Goal: Task Accomplishment & Management: Complete application form

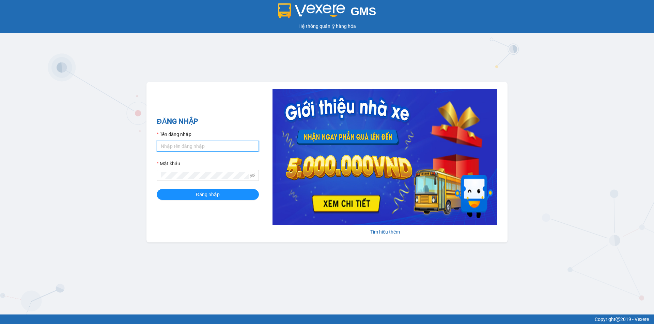
drag, startPoint x: 191, startPoint y: 144, endPoint x: 201, endPoint y: 151, distance: 12.2
click at [191, 144] on input "Tên đăng nhập" at bounding box center [208, 146] width 102 height 11
type input "huyen2td.ct"
click at [252, 175] on icon "eye-invisible" at bounding box center [252, 175] width 5 height 5
click at [157, 189] on button "Đăng nhập" at bounding box center [208, 194] width 102 height 11
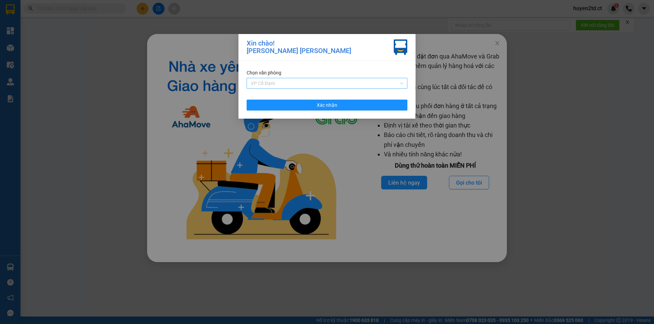
click at [330, 82] on span "VP Cổ Đạm" at bounding box center [327, 83] width 153 height 10
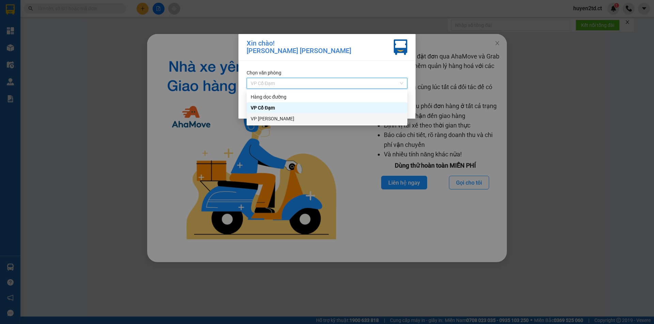
click at [324, 119] on div "VP [PERSON_NAME]" at bounding box center [327, 118] width 153 height 7
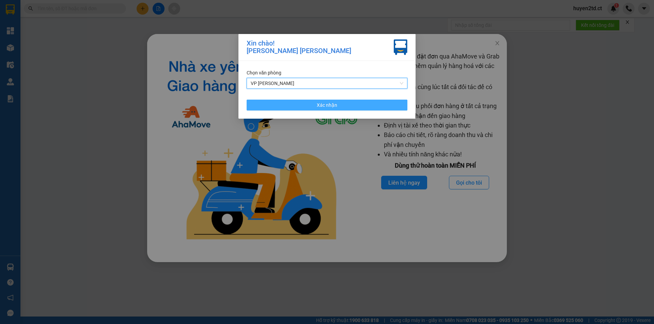
click at [325, 106] on span "Xác nhận" at bounding box center [327, 104] width 20 height 7
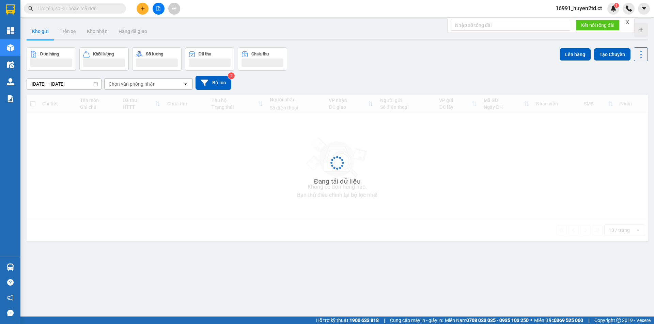
click at [143, 10] on icon "plus" at bounding box center [142, 8] width 5 height 5
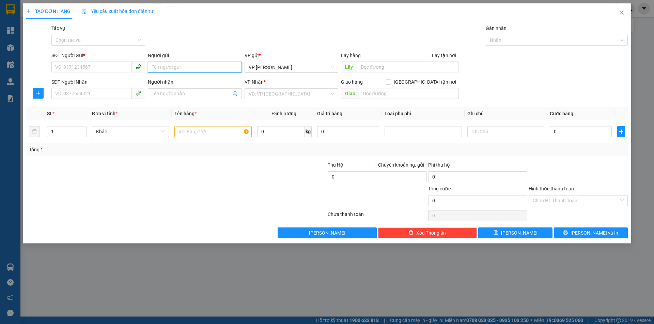
click at [161, 64] on input "Người gửi" at bounding box center [195, 67] width 94 height 11
type input "a"
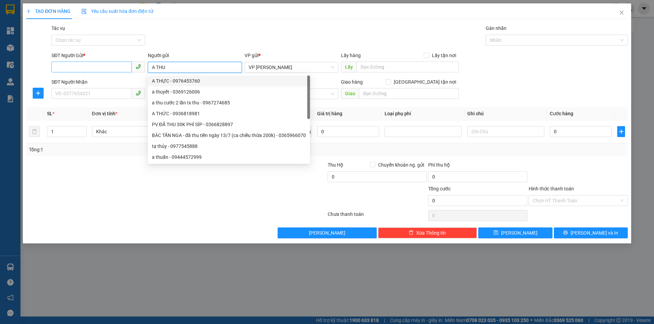
type input "A THU"
click at [112, 67] on input "SĐT Người Gửi *" at bounding box center [91, 67] width 80 height 11
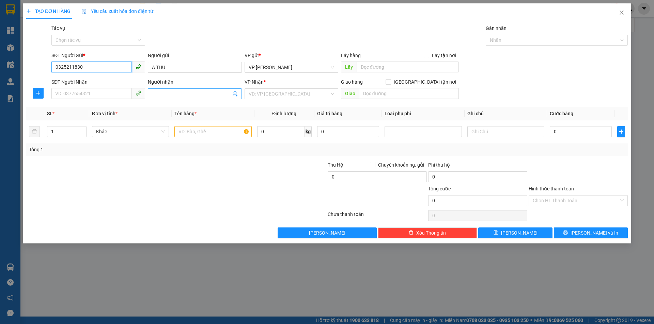
type input "0325211830"
click at [204, 98] on span at bounding box center [195, 94] width 94 height 11
drag, startPoint x: 165, startPoint y: 93, endPoint x: 198, endPoint y: 91, distance: 32.7
click at [198, 91] on input "C HUY&#7872;N" at bounding box center [191, 93] width 79 height 7
drag, startPoint x: 165, startPoint y: 94, endPoint x: 208, endPoint y: 92, distance: 42.9
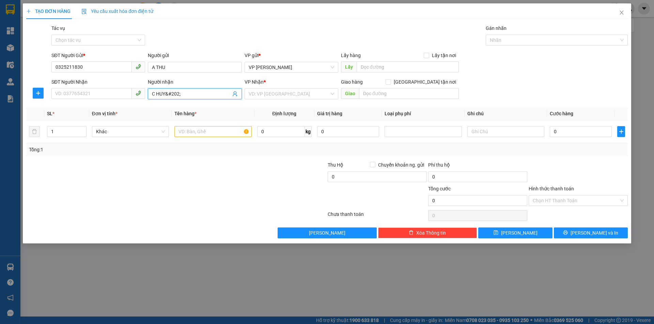
click at [208, 92] on input "C HUY&#202;" at bounding box center [191, 93] width 79 height 7
type input "C HUYEN"
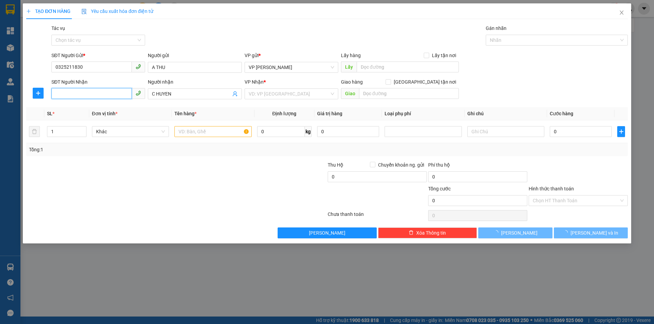
click at [112, 91] on input "SĐT Người Nhận" at bounding box center [91, 93] width 80 height 11
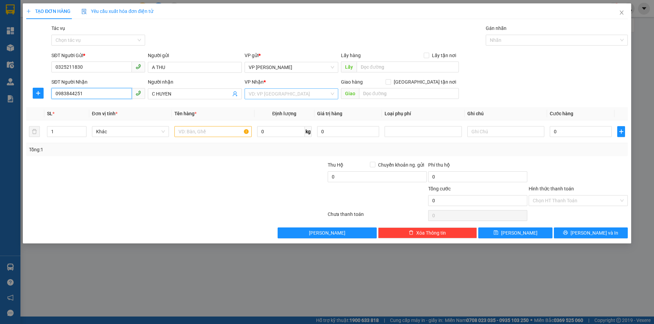
type input "0983844251"
click at [292, 95] on input "search" at bounding box center [288, 94] width 81 height 10
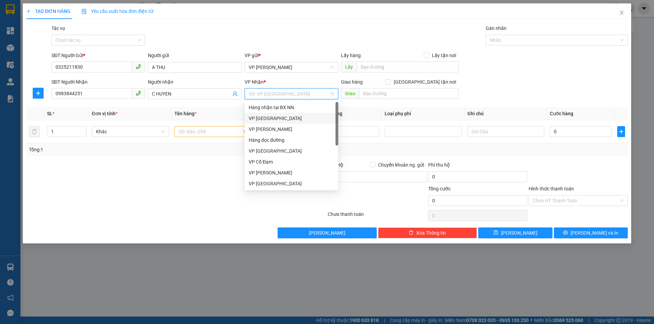
click at [293, 117] on div "VP [GEOGRAPHIC_DATA]" at bounding box center [290, 118] width 85 height 7
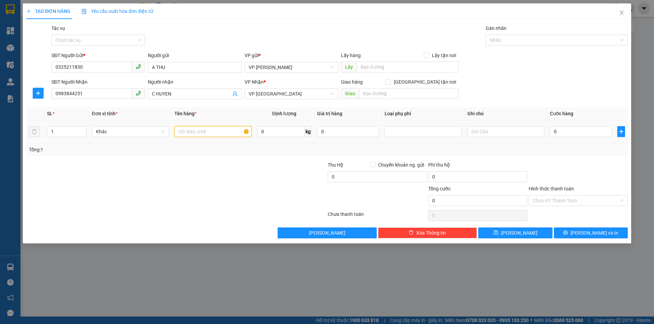
click at [205, 133] on input "text" at bounding box center [212, 131] width 77 height 11
type input "G"
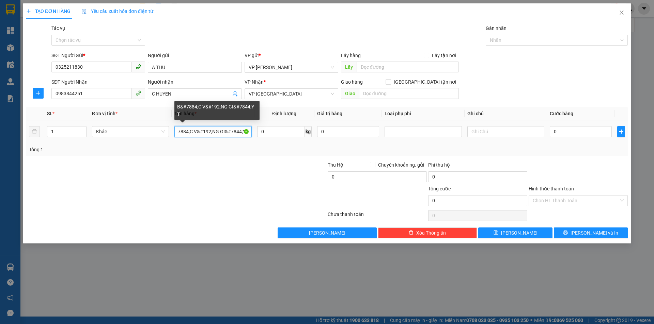
scroll to position [0, 12]
drag, startPoint x: 178, startPoint y: 133, endPoint x: 247, endPoint y: 131, distance: 68.8
click at [247, 131] on input "B&#7884;C V&#192;NG GI&#7844;Y T" at bounding box center [212, 131] width 77 height 11
type input "B&#7"
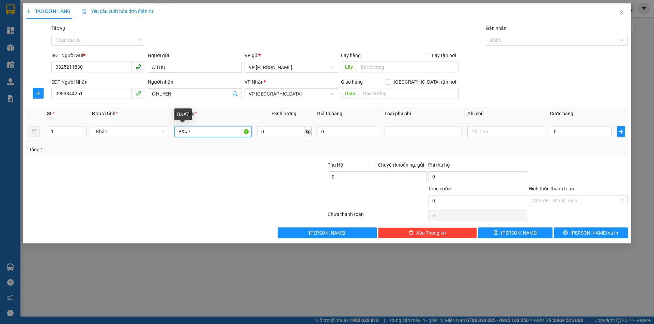
scroll to position [0, 0]
drag, startPoint x: 175, startPoint y: 130, endPoint x: 215, endPoint y: 131, distance: 39.9
click at [215, 131] on input "B&#7" at bounding box center [212, 131] width 77 height 11
click at [195, 128] on input "text" at bounding box center [212, 131] width 77 height 11
type input "B"
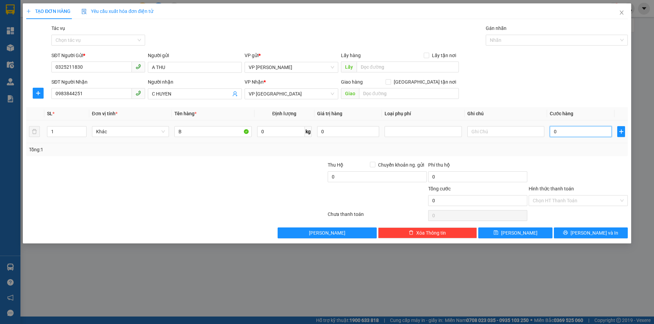
click at [557, 131] on input "0" at bounding box center [580, 131] width 62 height 11
type input "3"
type input "30"
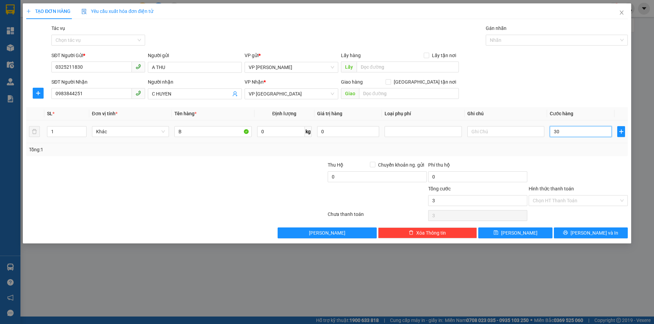
type input "30"
type input "30.000"
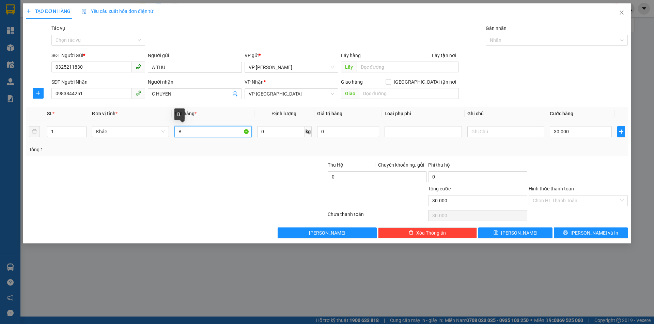
click at [191, 129] on input "B" at bounding box center [212, 131] width 77 height 11
type input "GIAY TO"
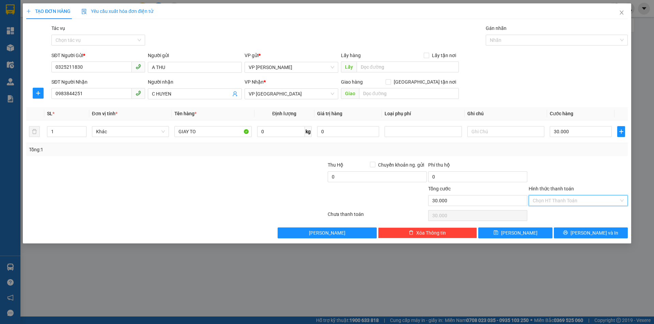
click at [554, 196] on input "Hình thức thanh toán" at bounding box center [575, 201] width 86 height 10
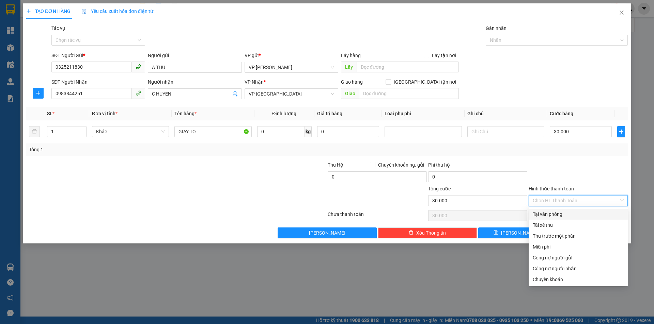
click at [554, 214] on div "Tại văn phòng" at bounding box center [577, 214] width 91 height 7
type input "0"
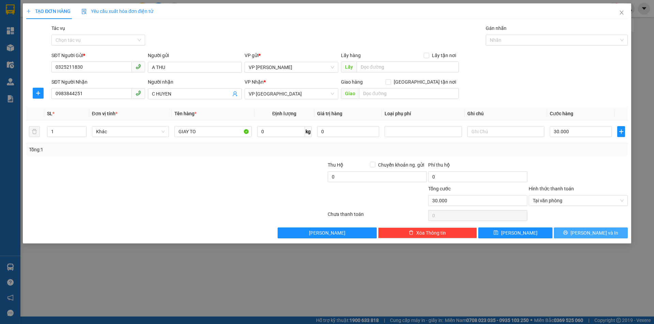
click at [572, 233] on button "[PERSON_NAME] và In" at bounding box center [591, 233] width 74 height 11
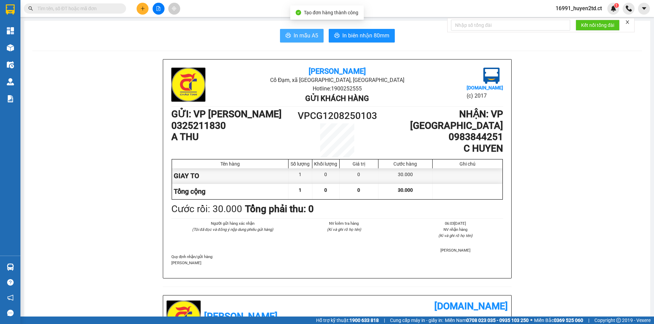
click at [289, 34] on button "In mẫu A5" at bounding box center [302, 36] width 44 height 14
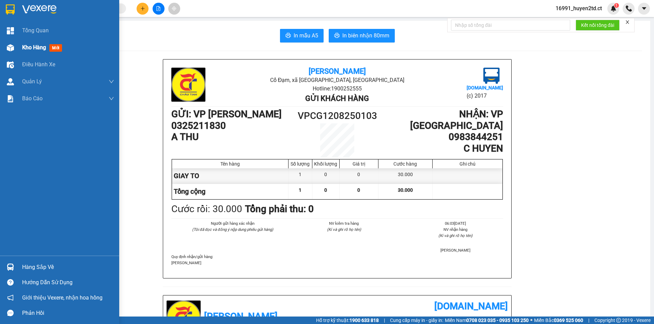
click at [22, 45] on span "Kho hàng" at bounding box center [34, 47] width 24 height 6
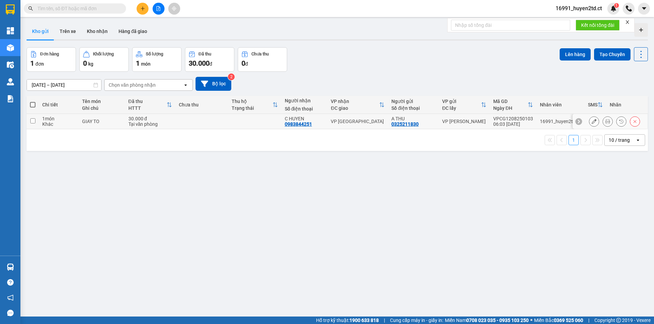
click at [33, 121] on input "checkbox" at bounding box center [32, 120] width 5 height 5
checkbox input "true"
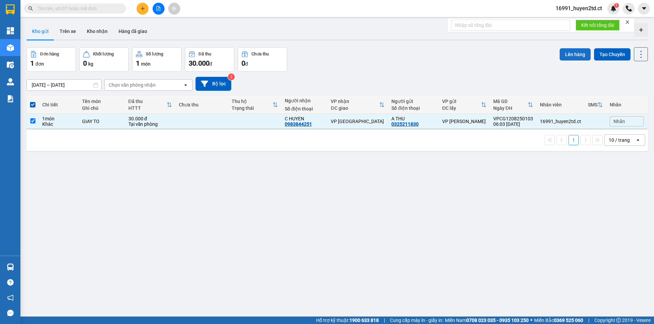
click at [568, 53] on button "Lên hàng" at bounding box center [574, 54] width 31 height 12
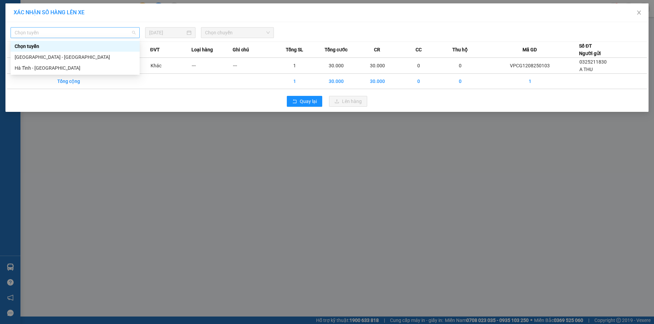
click at [108, 32] on span "Chọn tuyến" at bounding box center [75, 33] width 121 height 10
click at [110, 67] on div "Hà Tĩnh - [GEOGRAPHIC_DATA]" at bounding box center [75, 67] width 121 height 7
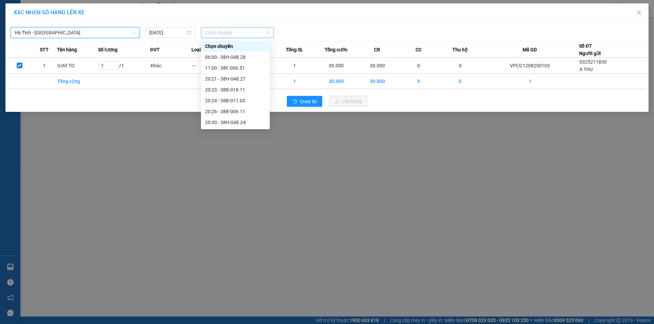
click at [251, 37] on span "Chọn chuyến" at bounding box center [237, 33] width 65 height 10
click at [256, 56] on div "06:00 - 38H-048.28" at bounding box center [235, 56] width 61 height 7
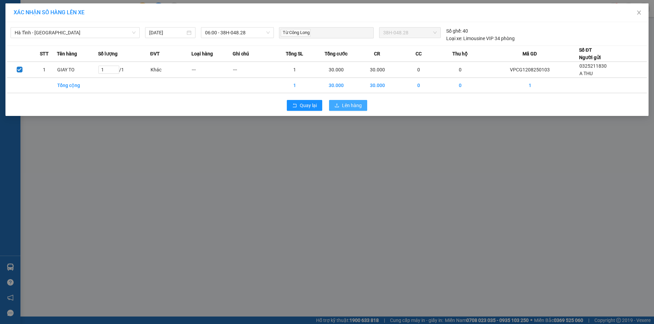
click at [344, 109] on span "Lên hàng" at bounding box center [352, 105] width 20 height 7
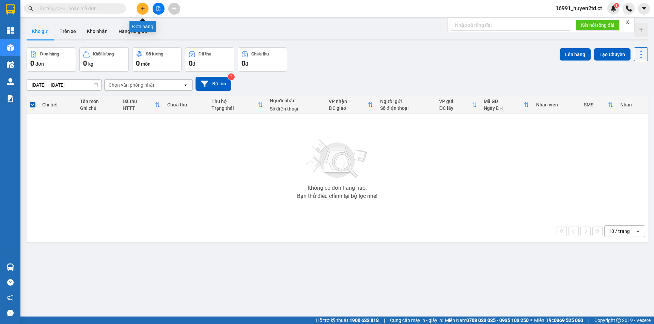
click at [140, 9] on icon "plus" at bounding box center [142, 8] width 5 height 5
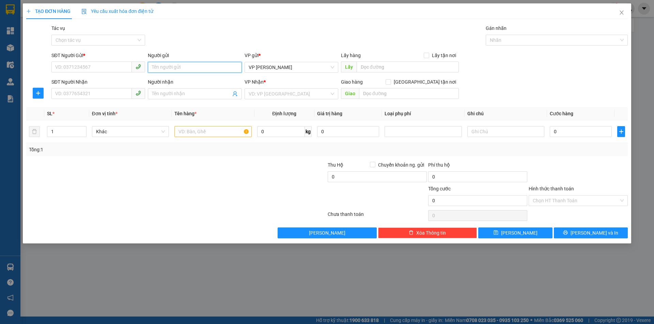
click at [179, 62] on input "Người gửi" at bounding box center [195, 67] width 94 height 11
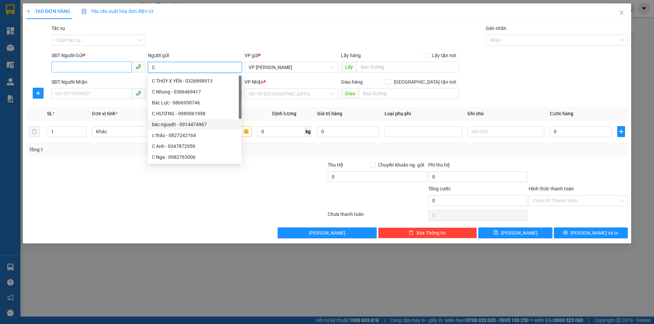
type input "C"
click at [110, 65] on input "SĐT Người Gửi *" at bounding box center [91, 67] width 80 height 11
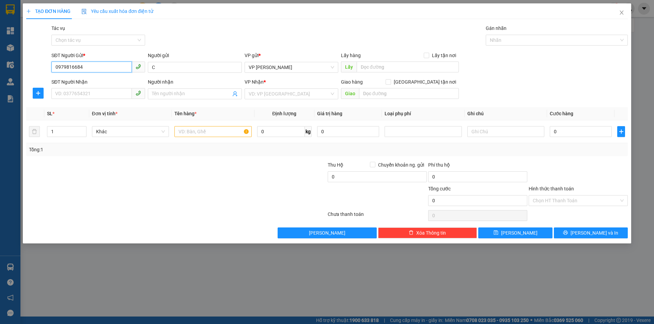
click at [63, 68] on input "0979816684" at bounding box center [91, 67] width 80 height 11
click at [181, 96] on input "Người nhận" at bounding box center [191, 93] width 79 height 7
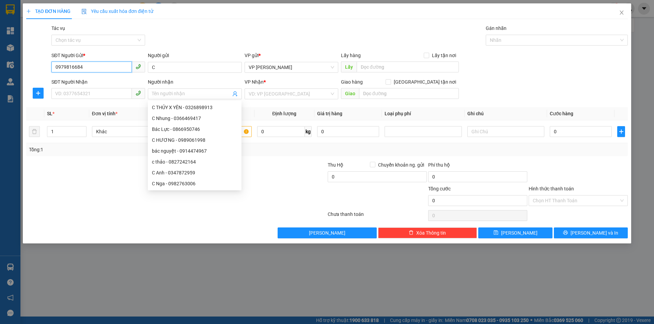
click at [67, 66] on input "0979816684" at bounding box center [91, 67] width 80 height 11
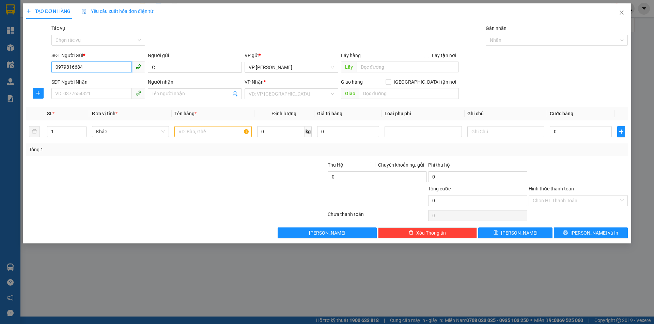
click at [69, 66] on input "0979816684" at bounding box center [91, 67] width 80 height 11
type input "0979616684"
click at [105, 83] on div "0979616684 - c" at bounding box center [97, 80] width 85 height 7
type input "c"
type input "0965770999"
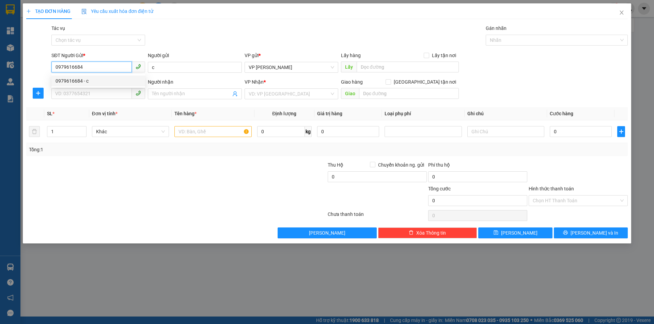
type input "NHÀ XE minh hóa X811 4/8"
type input "."
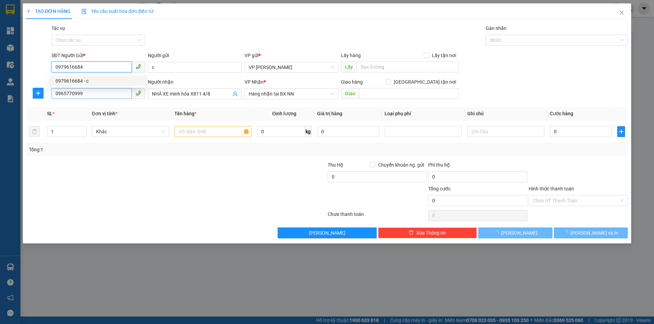
type input "30.000"
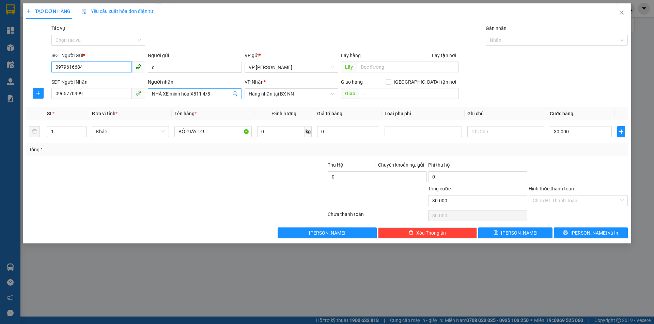
type input "0979616684"
drag, startPoint x: 170, startPoint y: 95, endPoint x: 351, endPoint y: 75, distance: 182.6
click at [351, 75] on form "SĐT Người Gửi * 0979616684 Người gửi c VP gửi * VP Cương Gián Lấy hàng Lấy tận …" at bounding box center [326, 77] width 601 height 50
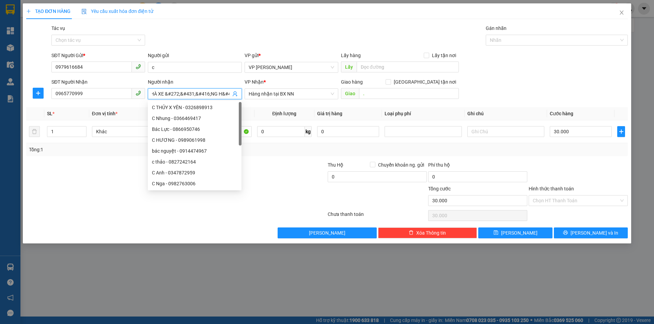
scroll to position [0, 36]
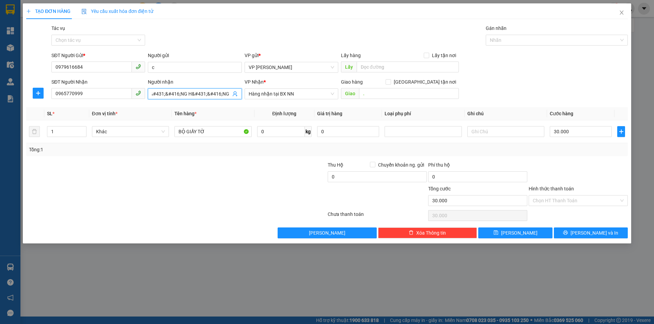
drag, startPoint x: 149, startPoint y: 93, endPoint x: 169, endPoint y: 89, distance: 20.2
click at [169, 89] on span "NHÀ XE &#272;&#431;&#416;NG H&#431;&#416;NG" at bounding box center [195, 94] width 94 height 11
type input "NHÀ XE DUONG [PERSON_NAME]"
drag, startPoint x: 53, startPoint y: 91, endPoint x: 125, endPoint y: 82, distance: 73.1
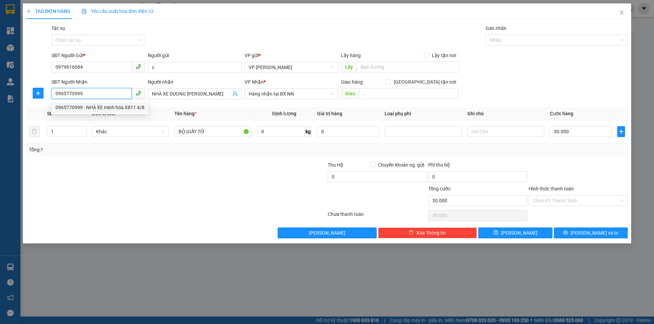
click at [125, 82] on div "SĐT Người Nhận 0965770999" at bounding box center [98, 90] width 94 height 24
type input "0967687166"
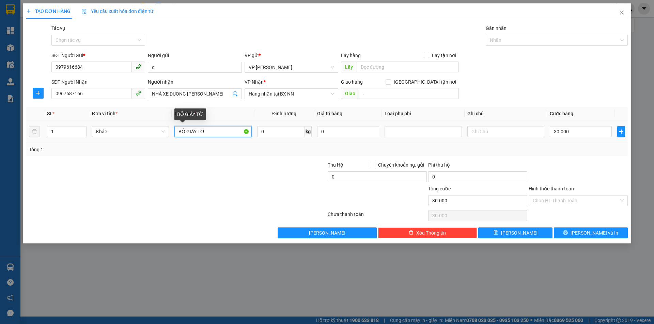
drag, startPoint x: 176, startPoint y: 132, endPoint x: 240, endPoint y: 127, distance: 64.2
click at [240, 127] on input "BỘ GIẤY TỜ" at bounding box center [212, 131] width 77 height 11
type input "P"
type input "PHONG BI GIAY TO"
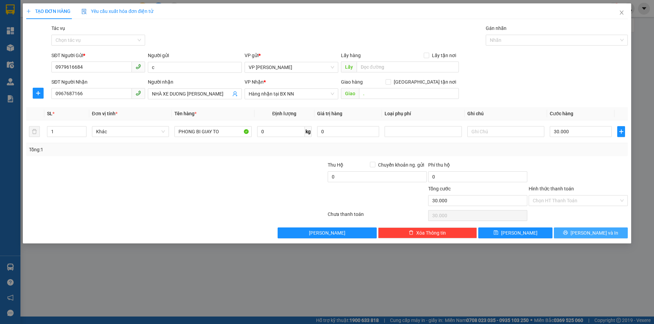
click at [593, 234] on span "[PERSON_NAME] và In" at bounding box center [594, 232] width 48 height 7
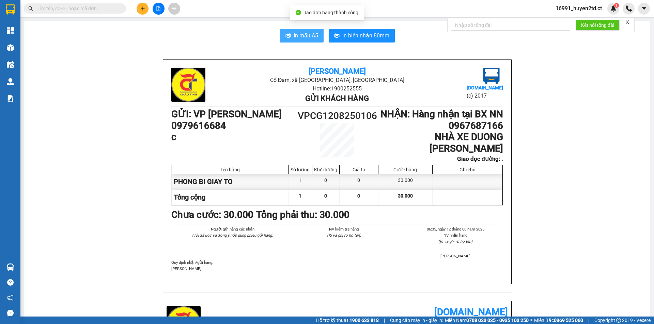
click at [293, 37] on span "In mẫu A5" at bounding box center [305, 35] width 25 height 9
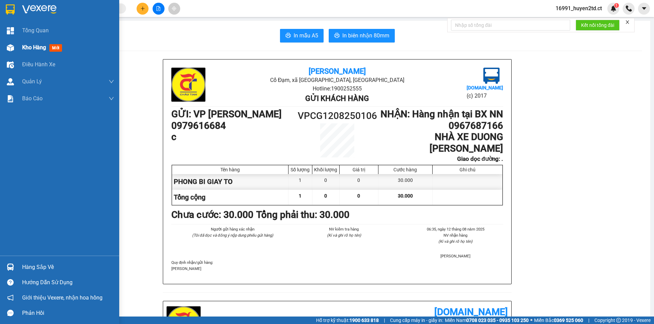
click at [23, 44] on span "Kho hàng" at bounding box center [34, 47] width 24 height 6
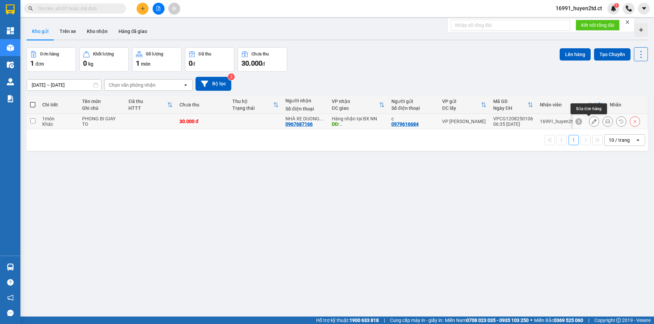
click at [589, 118] on button at bounding box center [594, 122] width 10 height 12
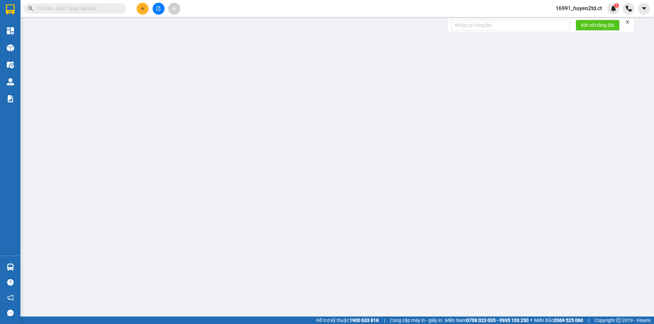
type input "0979616684"
type input "c"
type input "0967687166"
type input "NHÀ XE DUONG [PERSON_NAME]"
type input "."
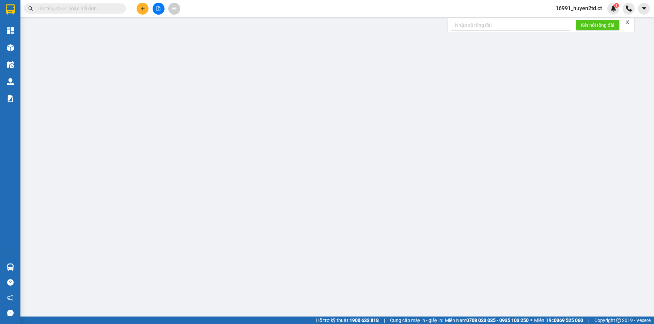
type input "30.000"
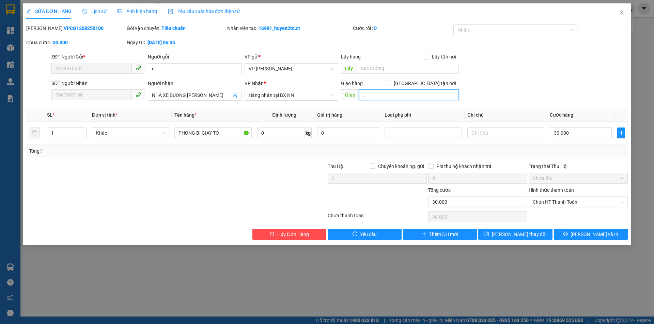
click at [368, 95] on input "." at bounding box center [409, 95] width 100 height 11
click at [574, 234] on button "[PERSON_NAME] và In" at bounding box center [591, 234] width 74 height 11
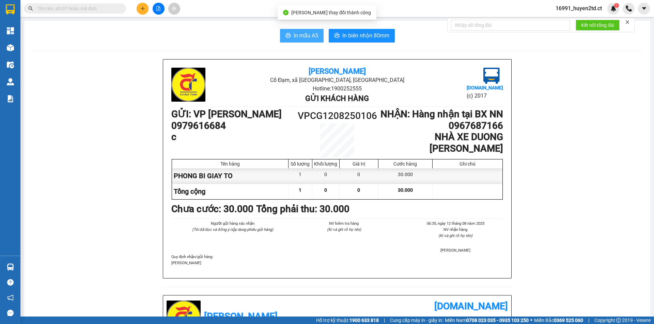
click at [293, 38] on span "In mẫu A5" at bounding box center [305, 35] width 25 height 9
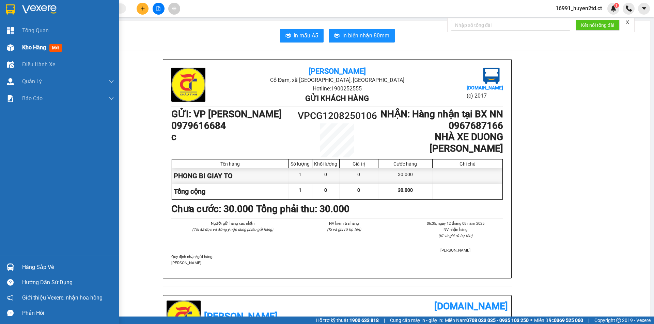
click at [26, 47] on span "Kho hàng" at bounding box center [34, 47] width 24 height 6
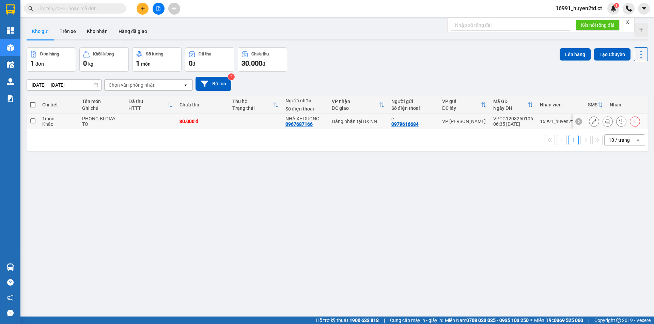
click at [30, 119] on td at bounding box center [33, 121] width 12 height 15
checkbox input "true"
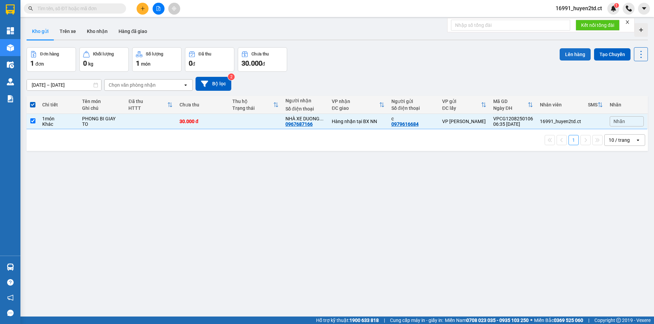
click at [565, 52] on button "Lên hàng" at bounding box center [574, 54] width 31 height 12
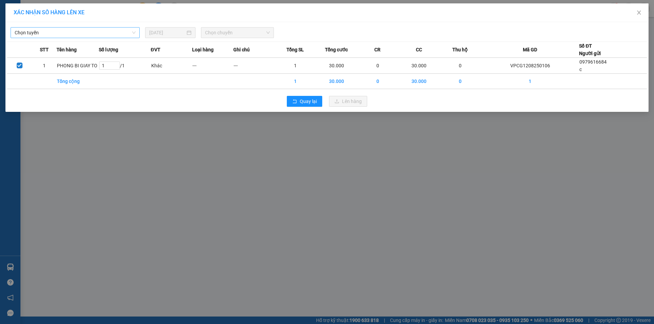
click at [66, 34] on span "Chọn tuyến" at bounding box center [75, 33] width 121 height 10
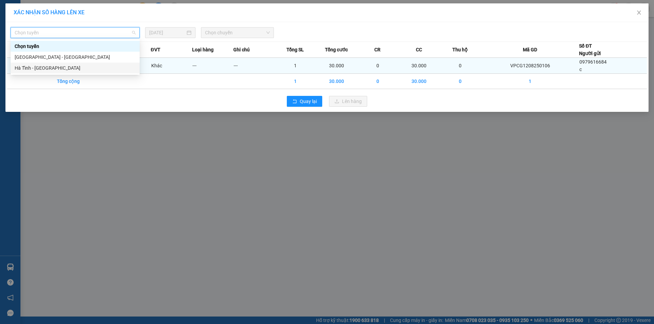
click at [74, 70] on div "Hà Tĩnh - [GEOGRAPHIC_DATA]" at bounding box center [75, 67] width 121 height 7
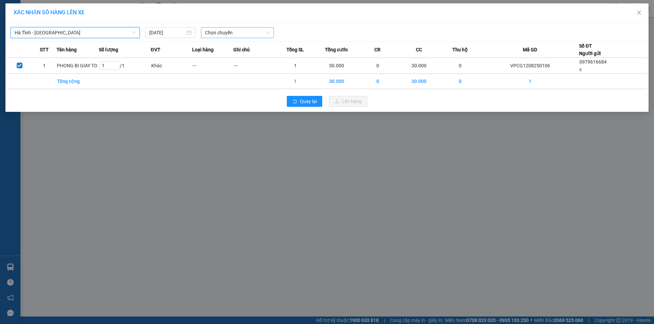
click at [237, 33] on span "Chọn chuyến" at bounding box center [237, 33] width 65 height 10
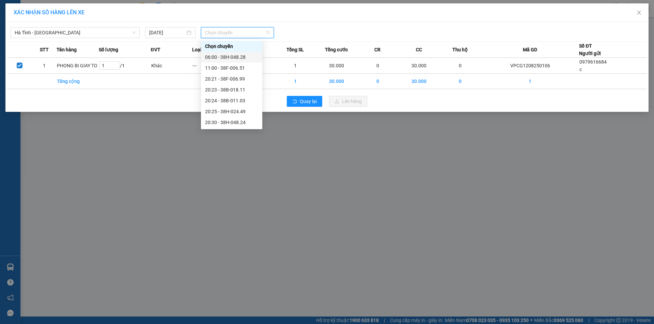
click at [246, 57] on div "06:00 - 38H-048.28" at bounding box center [231, 56] width 53 height 7
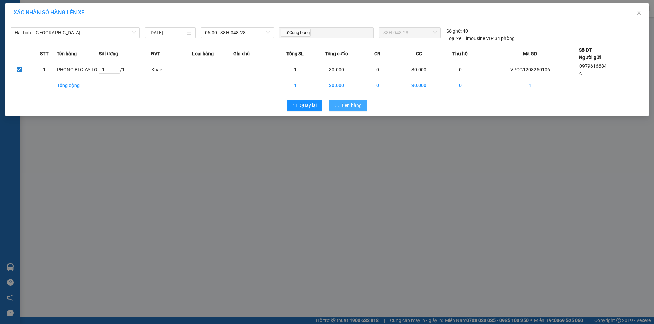
click at [345, 106] on span "Lên hàng" at bounding box center [352, 105] width 20 height 7
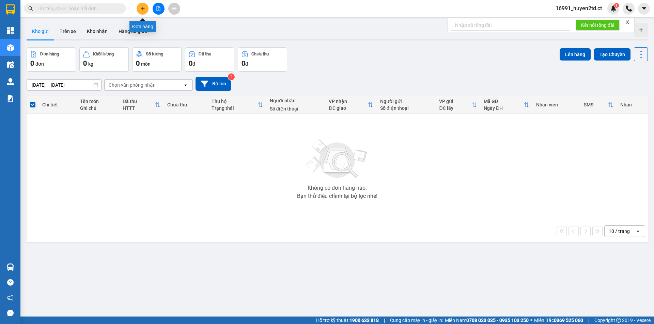
click at [142, 7] on icon "plus" at bounding box center [142, 8] width 5 height 5
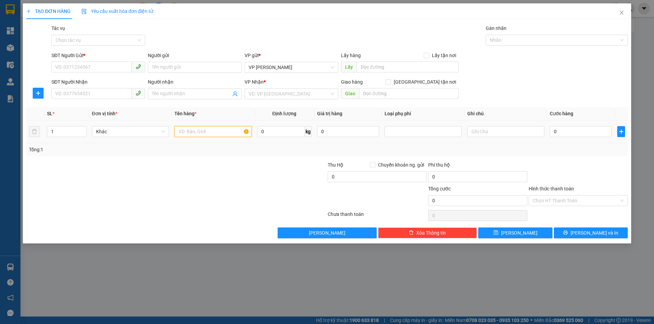
click at [185, 133] on input "text" at bounding box center [212, 131] width 77 height 11
click at [212, 134] on input "HUYR" at bounding box center [212, 131] width 77 height 11
type input "H"
click at [621, 12] on icon "close" at bounding box center [621, 13] width 4 height 4
